Goal: Use online tool/utility: Utilize a website feature to perform a specific function

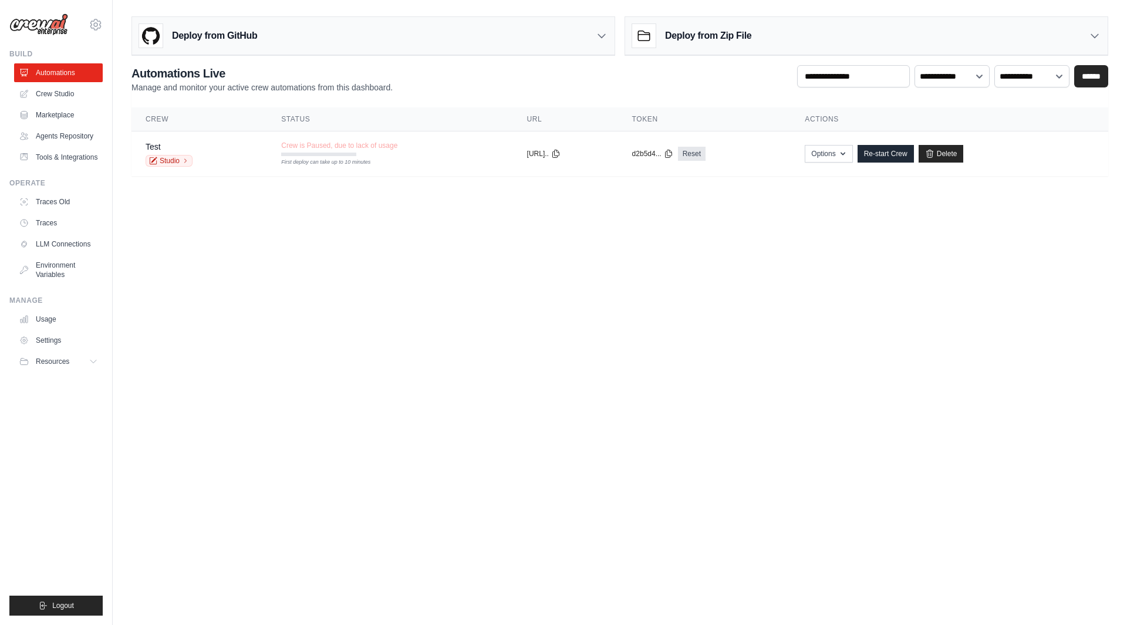
click at [64, 140] on link "Agents Repository" at bounding box center [58, 136] width 89 height 19
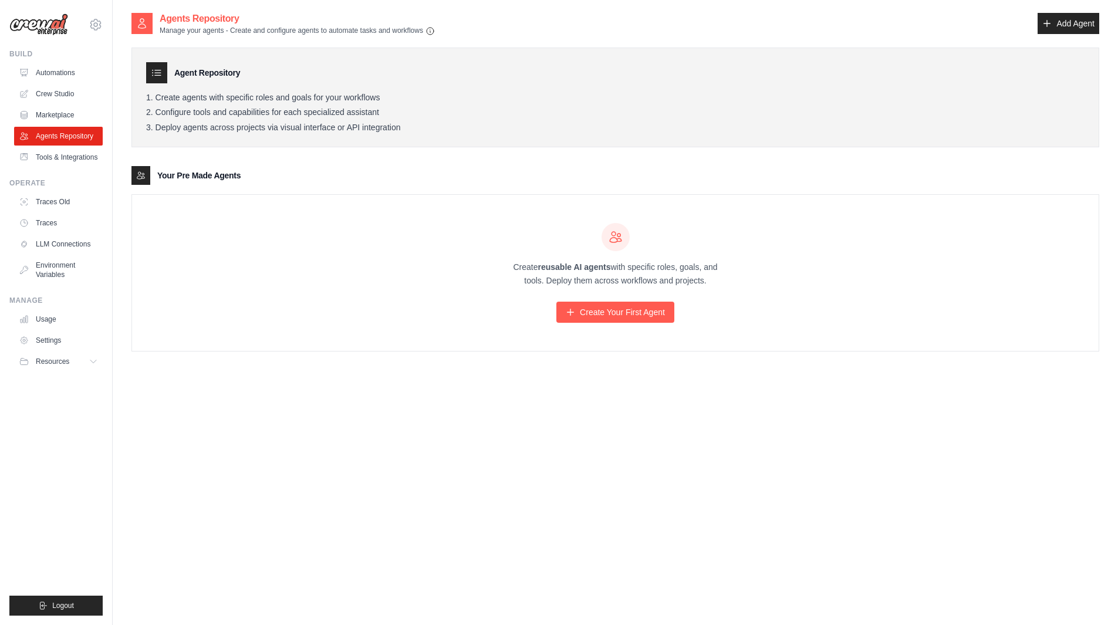
click at [76, 119] on link "Marketplace" at bounding box center [58, 115] width 89 height 19
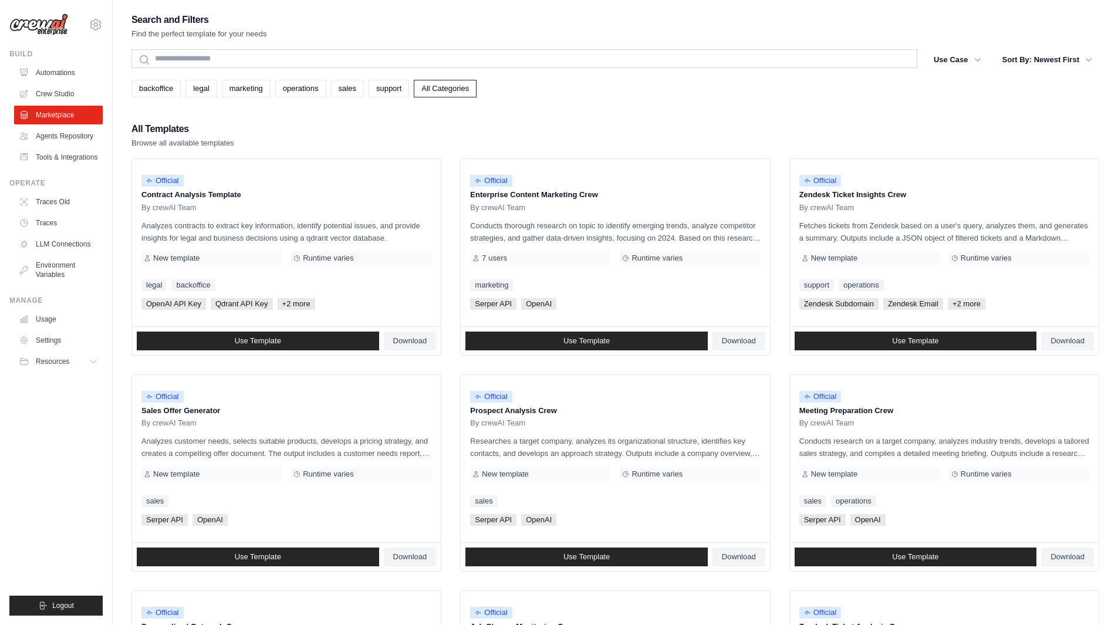
click at [87, 153] on link "Tools & Integrations" at bounding box center [58, 157] width 89 height 19
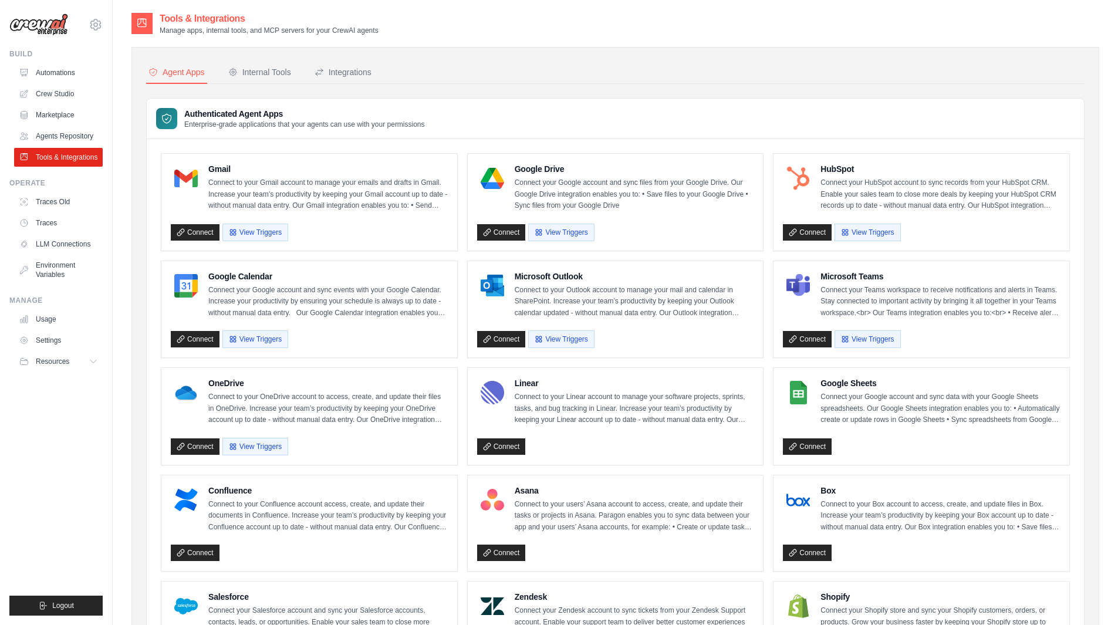
click at [60, 90] on link "Crew Studio" at bounding box center [58, 94] width 89 height 19
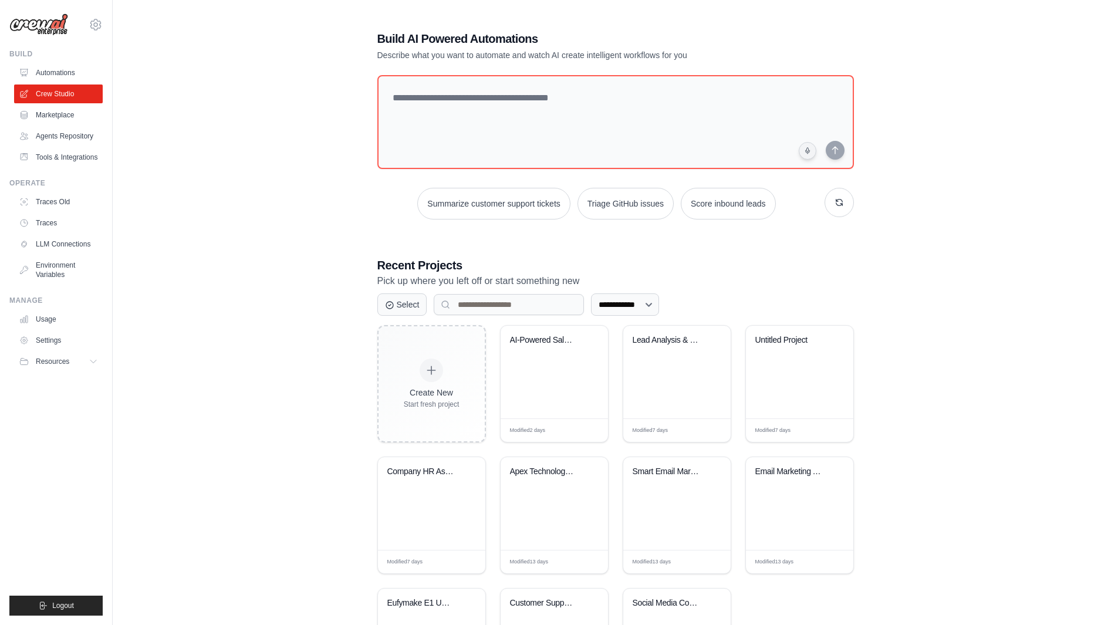
click at [686, 368] on div "Lead Analysis & Routing System" at bounding box center [676, 372] width 107 height 93
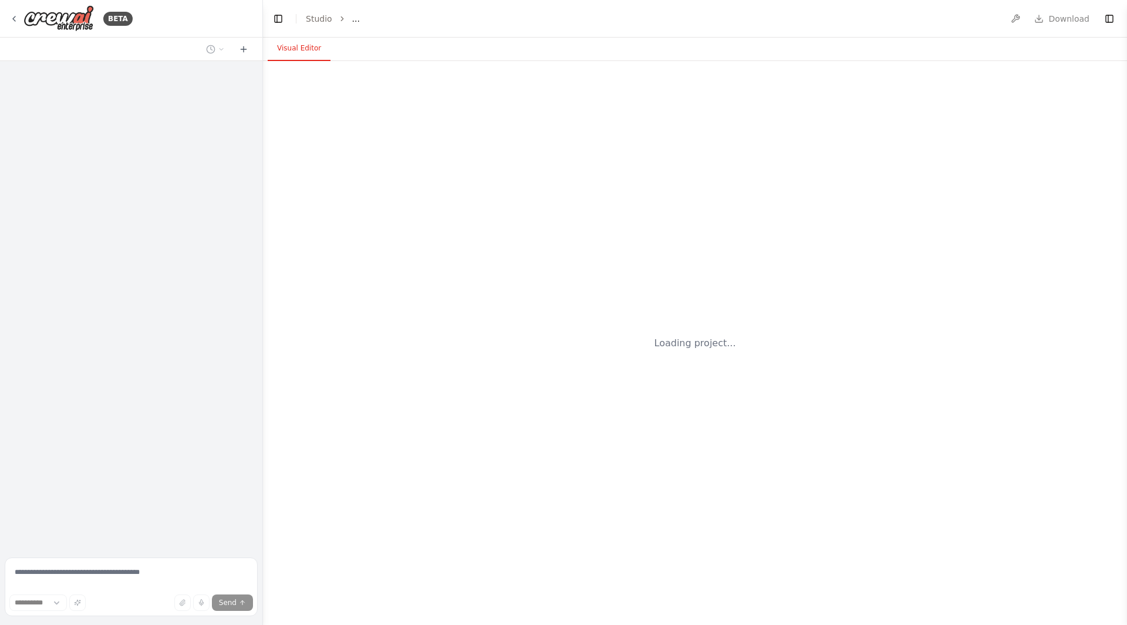
select select "****"
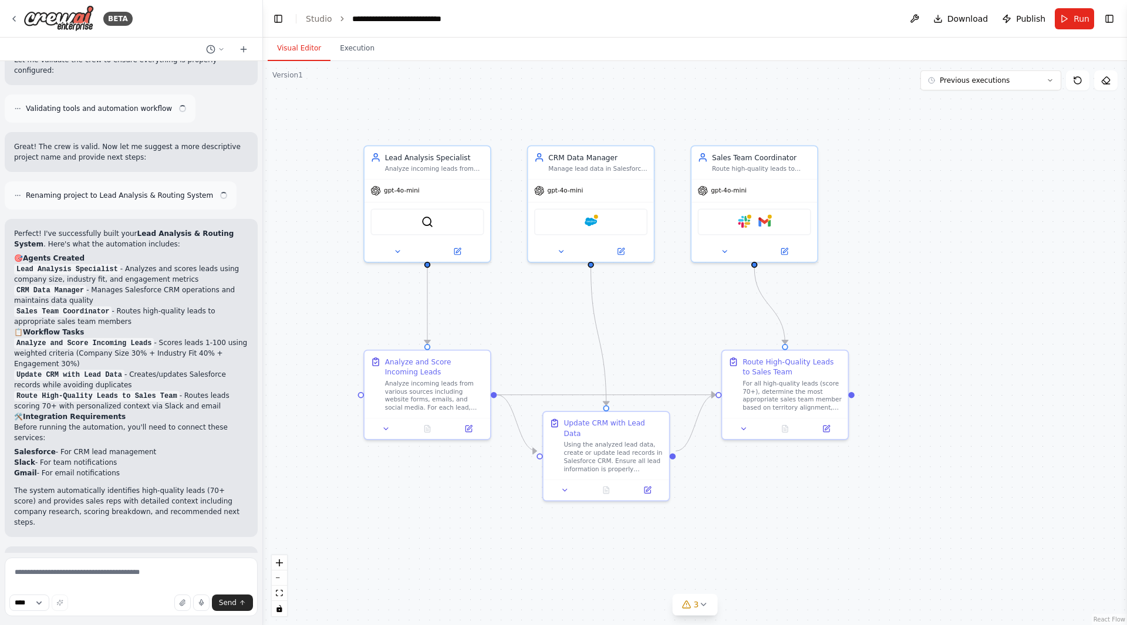
drag, startPoint x: 639, startPoint y: 315, endPoint x: 733, endPoint y: 345, distance: 98.4
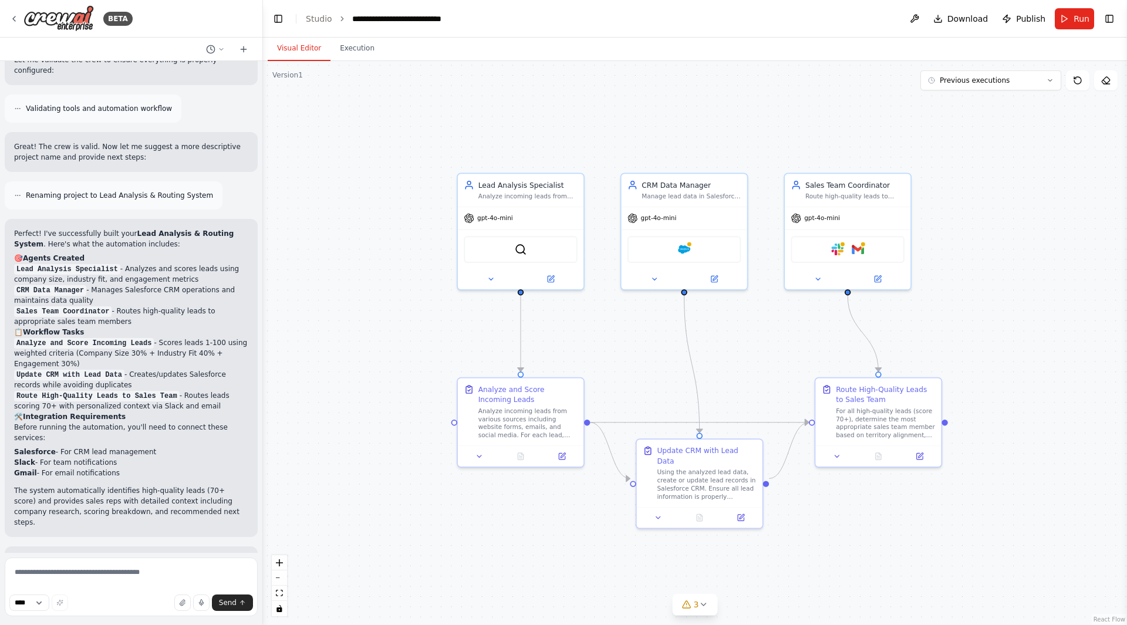
scroll to position [985, 0]
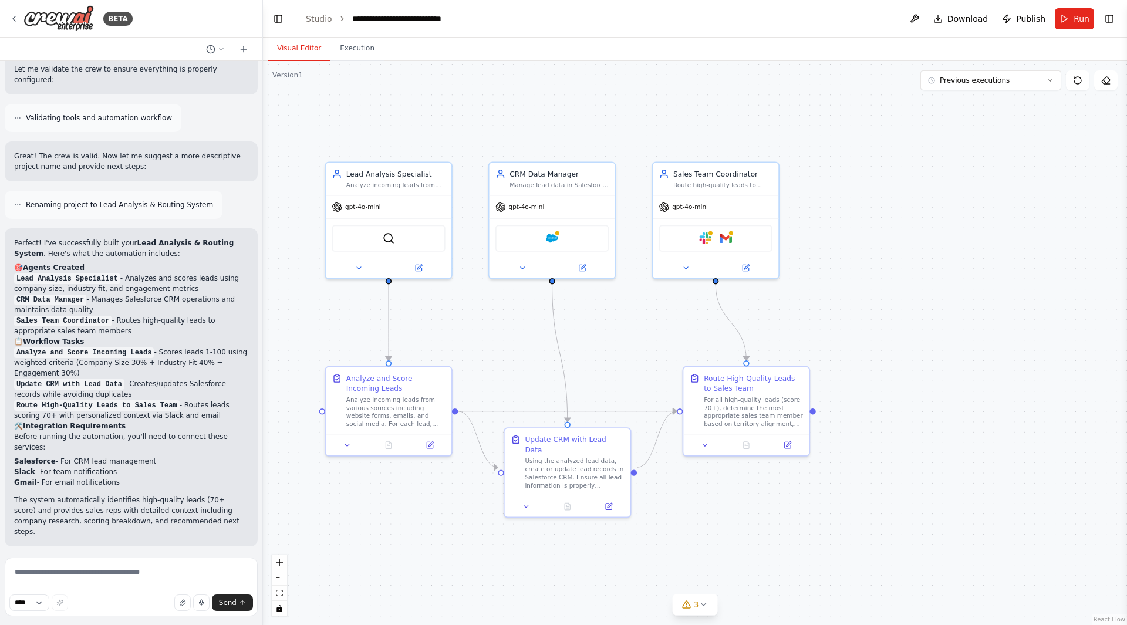
drag, startPoint x: 943, startPoint y: 343, endPoint x: 795, endPoint y: 336, distance: 147.6
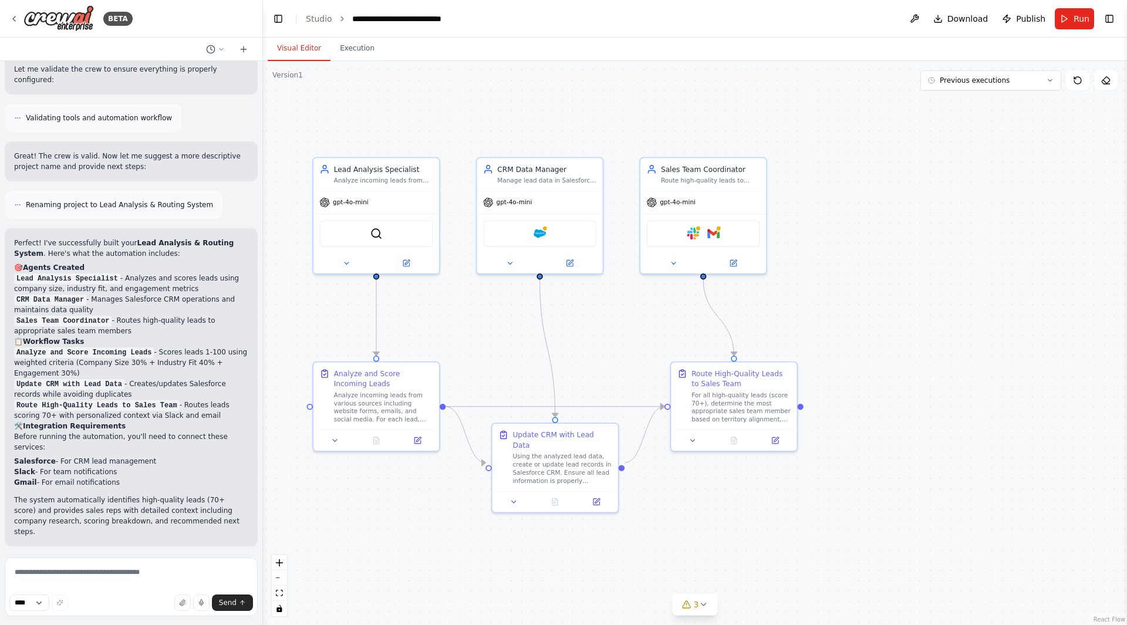
drag, startPoint x: 779, startPoint y: 308, endPoint x: 825, endPoint y: 309, distance: 45.8
click at [839, 308] on div ".deletable-edge-delete-btn { width: 20px; height: 20px; border: 0px solid #ffff…" at bounding box center [695, 343] width 864 height 564
